Goal: Information Seeking & Learning: Check status

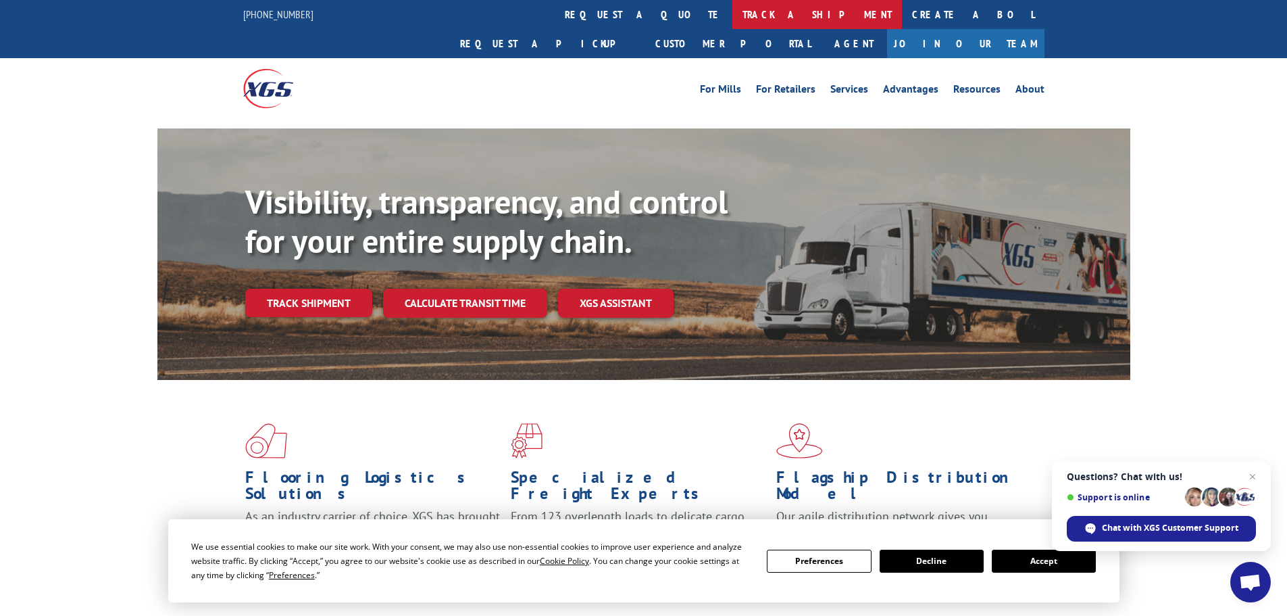
click at [732, 8] on link "track a shipment" at bounding box center [817, 14] width 170 height 29
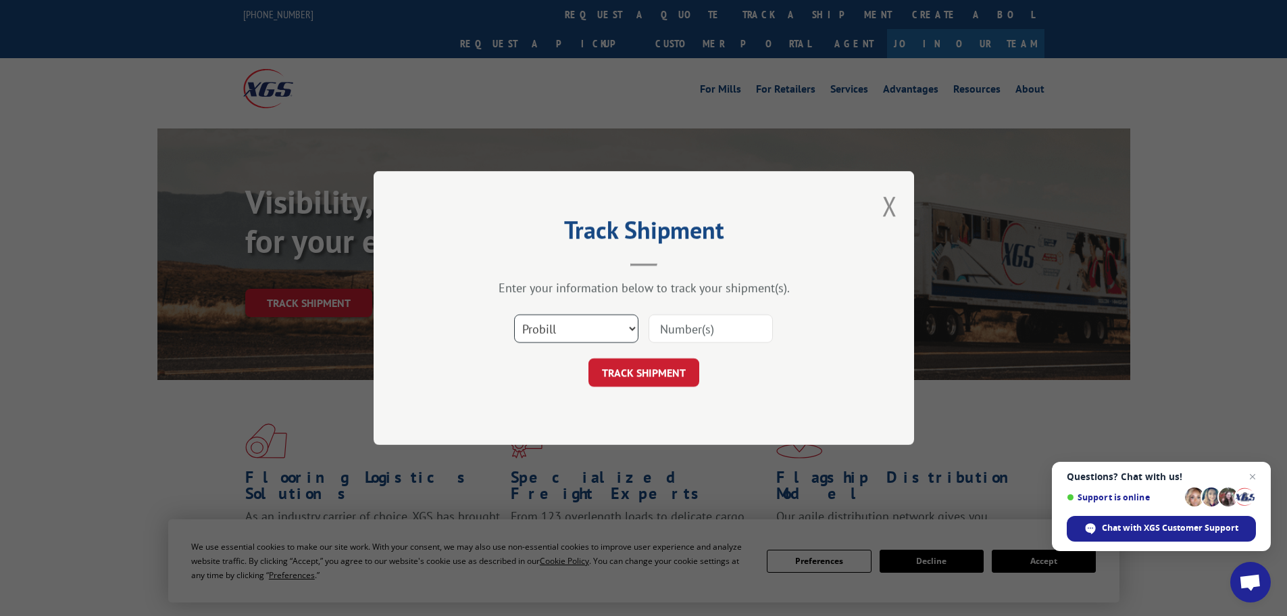
drag, startPoint x: 599, startPoint y: 341, endPoint x: 618, endPoint y: 322, distance: 25.8
click at [599, 341] on select "Select category... Probill BOL PO" at bounding box center [576, 328] width 124 height 28
click at [545, 428] on div "Track Shipment Enter your information below to track your shipment(s). Select c…" at bounding box center [644, 308] width 541 height 274
click at [543, 332] on select "Select category... Probill BOL PO" at bounding box center [576, 328] width 124 height 28
select select "po"
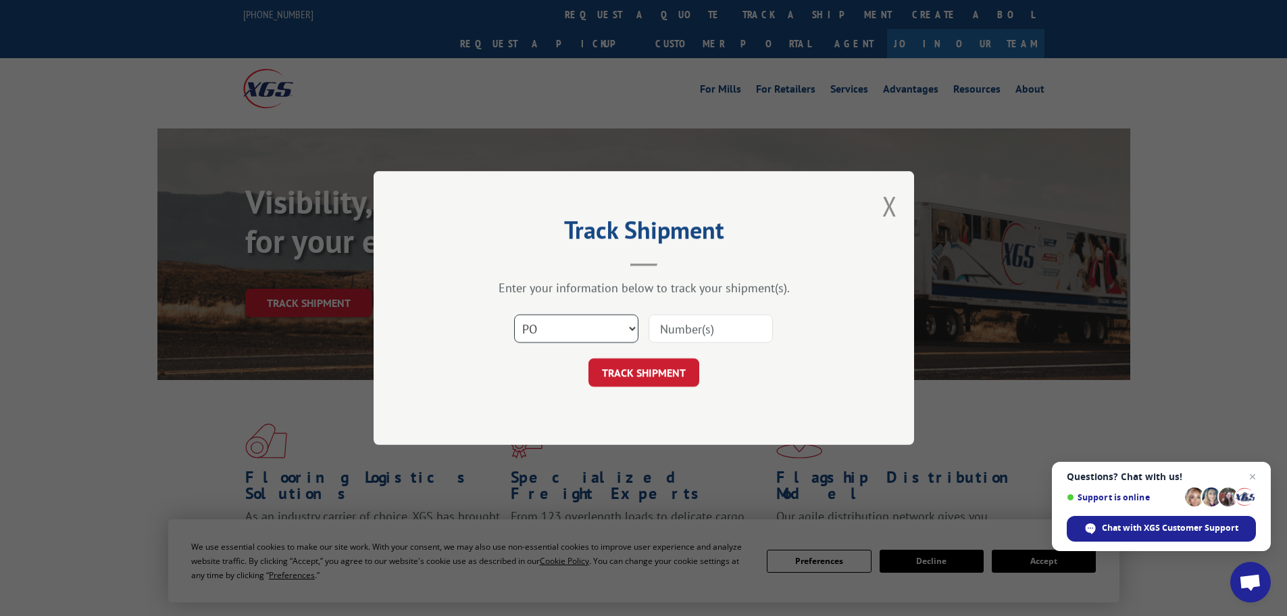
click at [514, 314] on select "Select category... Probill BOL PO" at bounding box center [576, 328] width 124 height 28
click at [711, 328] on input at bounding box center [711, 328] width 124 height 28
paste input "71536099"
type input "71536099"
click at [651, 377] on button "TRACK SHIPMENT" at bounding box center [644, 372] width 111 height 28
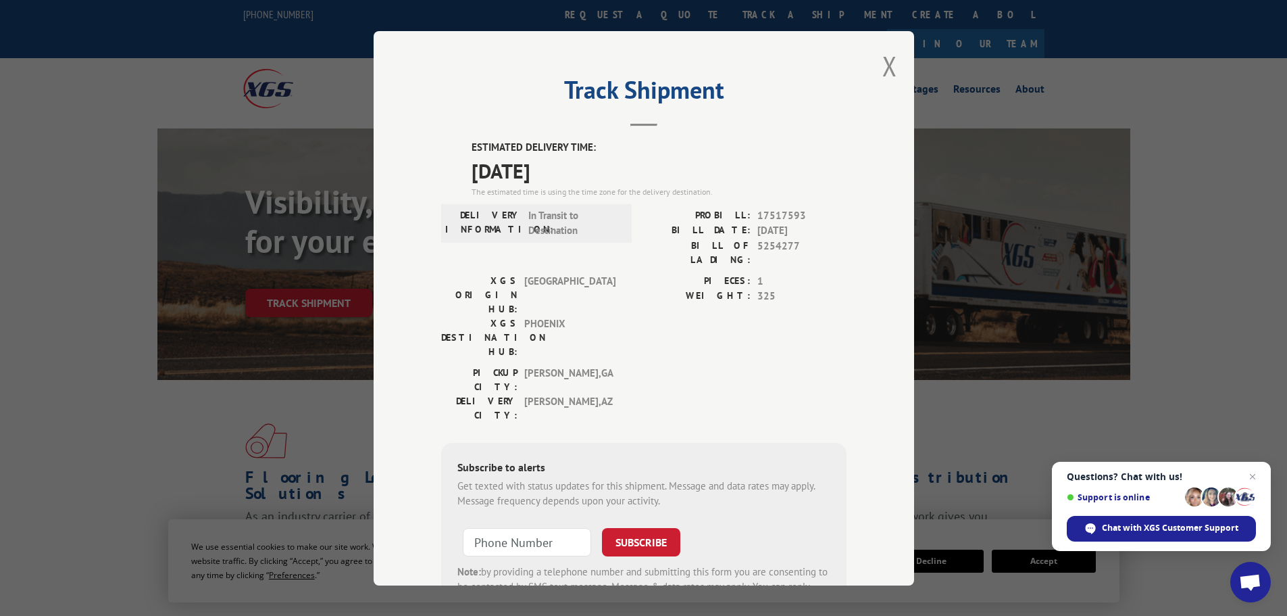
click at [874, 61] on div "Track Shipment ESTIMATED DELIVERY TIME: [DATE] The estimated time is using the …" at bounding box center [644, 308] width 541 height 554
click at [885, 65] on button "Close modal" at bounding box center [889, 66] width 15 height 36
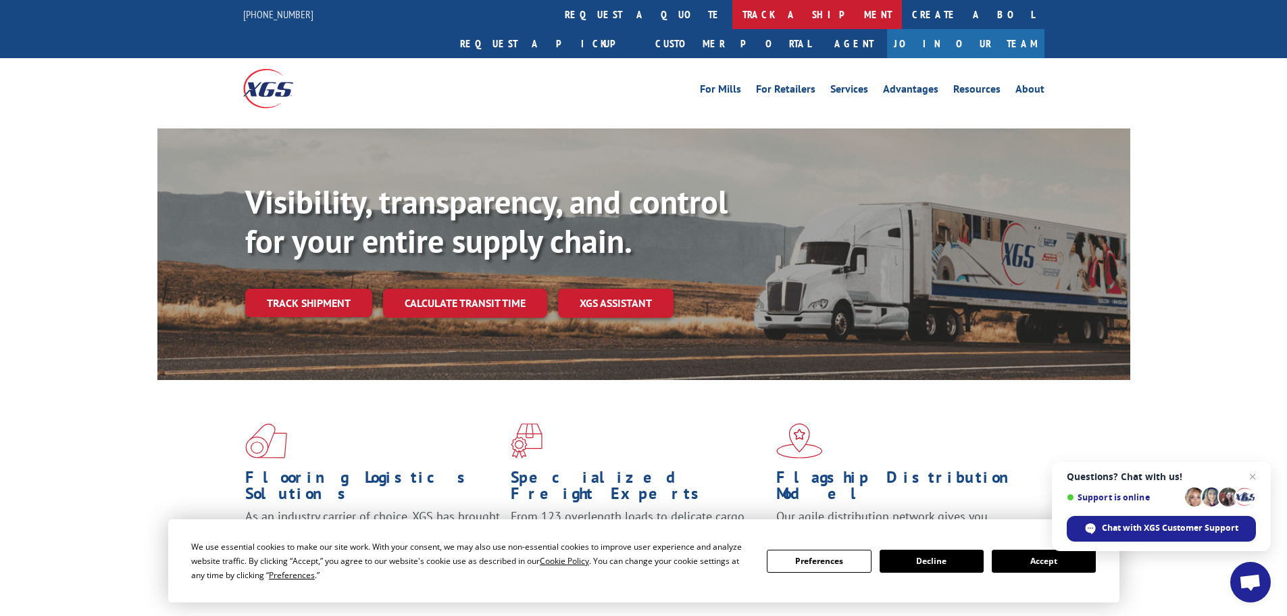
click at [732, 14] on link "track a shipment" at bounding box center [817, 14] width 170 height 29
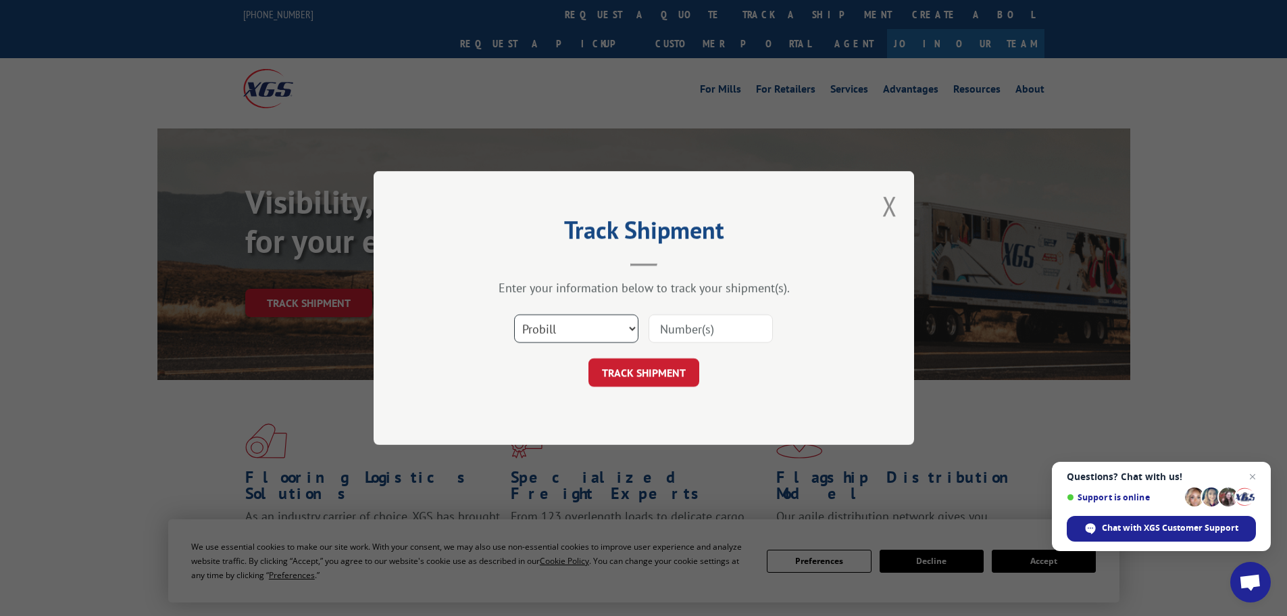
click at [605, 326] on select "Select category... Probill BOL PO" at bounding box center [576, 328] width 124 height 28
select select "po"
click at [514, 314] on select "Select category... Probill BOL PO" at bounding box center [576, 328] width 124 height 28
click at [700, 331] on input at bounding box center [711, 328] width 124 height 28
paste input "71536091"
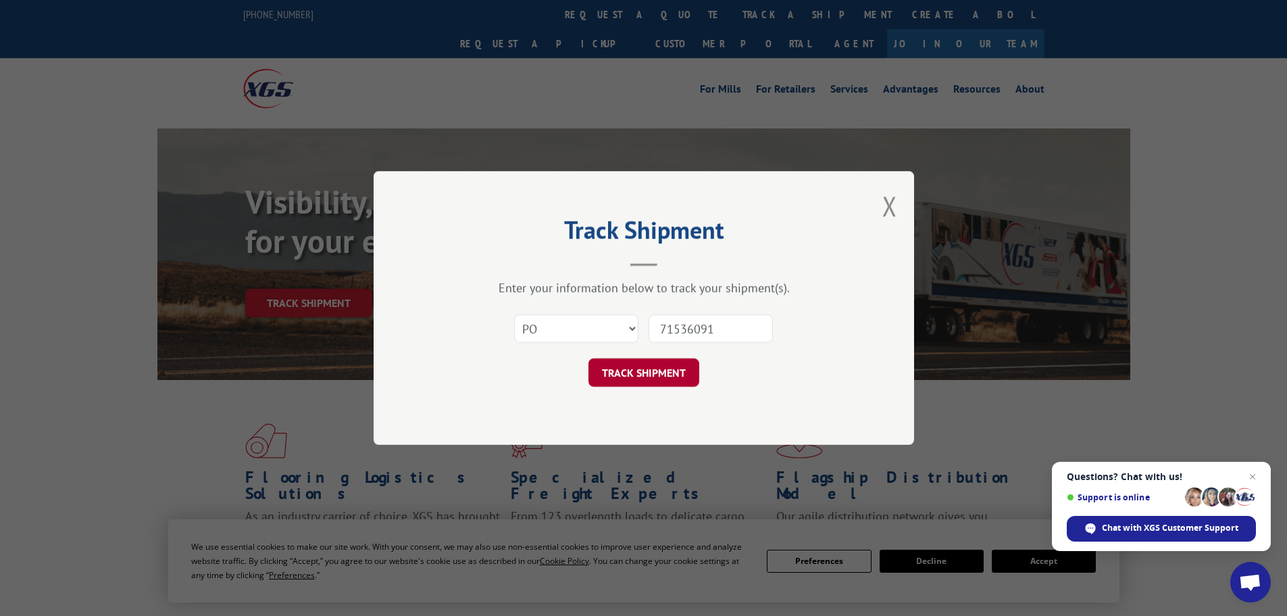
type input "71536091"
click at [655, 371] on button "TRACK SHIPMENT" at bounding box center [644, 372] width 111 height 28
